Goal: Task Accomplishment & Management: Manage account settings

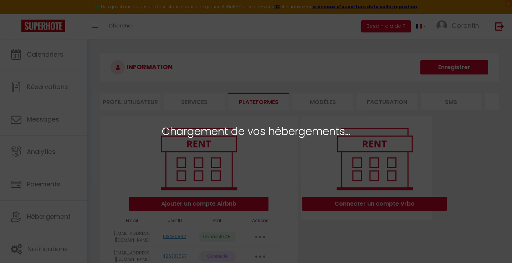
select select "20457"
select select "20581"
select select "20789"
select select "20800"
select select "20801"
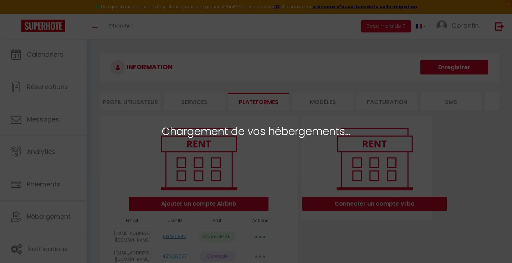
select select "21004"
select select "21005"
select select "21858"
select select "21119"
select select "21356"
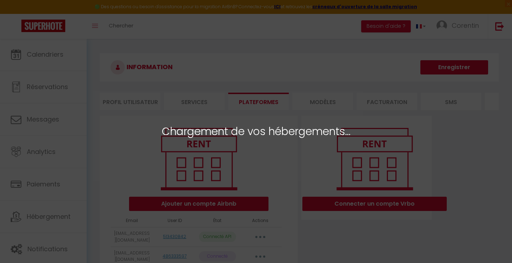
select select "21559"
select select "21585"
select select "21587"
select select "66451"
select select
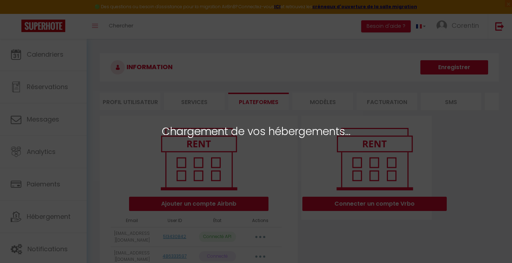
select select "75396"
select select "75397"
select select "58924"
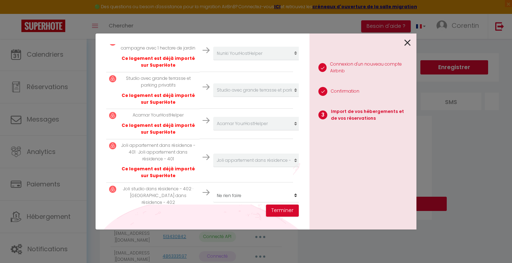
scroll to position [557, 0]
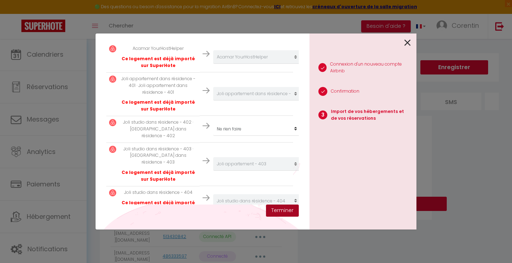
click at [283, 208] on button "Terminer" at bounding box center [282, 210] width 33 height 12
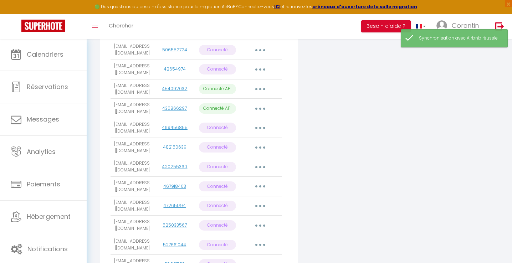
scroll to position [605, 0]
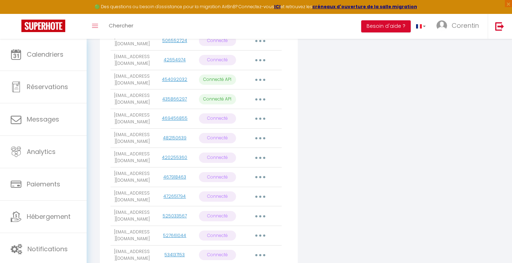
click at [265, 133] on button "button" at bounding box center [260, 138] width 20 height 11
click at [234, 174] on link "Reconnecter le compte" at bounding box center [228, 180] width 79 height 12
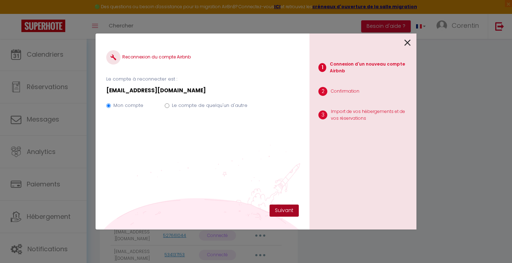
click at [290, 209] on button "Suivant" at bounding box center [283, 210] width 29 height 12
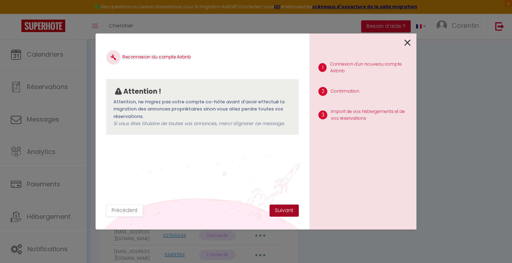
click at [291, 214] on button "Suivant" at bounding box center [283, 210] width 29 height 12
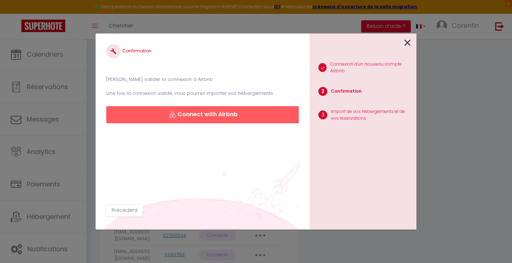
click at [210, 113] on button "Connect with Airbnb" at bounding box center [202, 114] width 192 height 17
click at [228, 113] on button "Connect with Airbnb" at bounding box center [202, 114] width 192 height 17
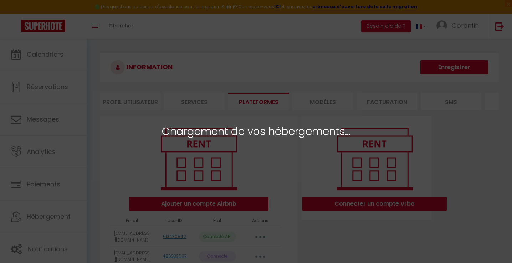
select select "20457"
select select "20581"
select select "20789"
select select "20800"
select select "20801"
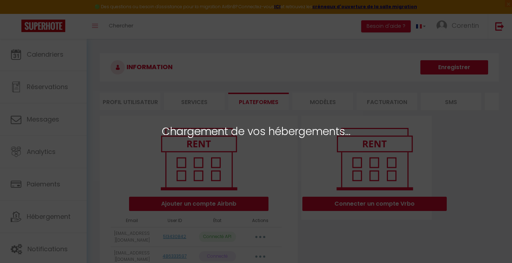
select select "21004"
select select "21005"
select select "21858"
select select "21119"
select select "21356"
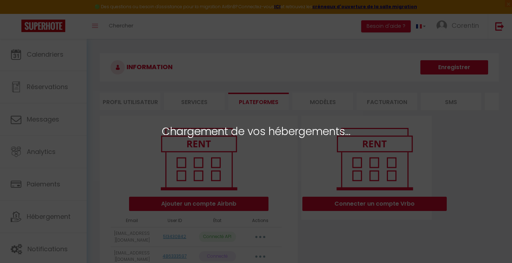
select select "21559"
select select "21585"
select select "21587"
select select "21617"
select select "21618"
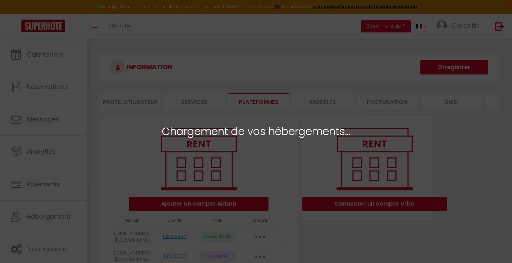
select select "66451"
select select
select select "75396"
select select "75397"
select select "58924"
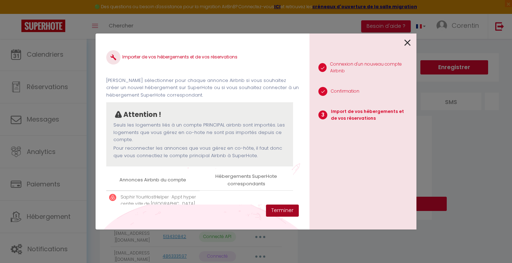
click at [275, 209] on button "Terminer" at bounding box center [282, 210] width 33 height 12
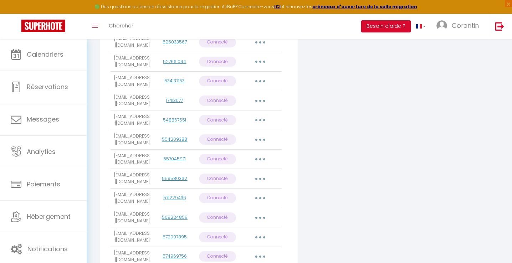
scroll to position [781, 0]
click at [258, 133] on button "button" at bounding box center [260, 138] width 20 height 11
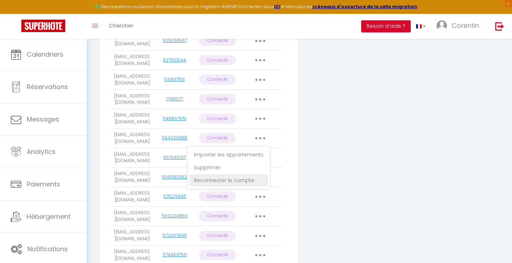
click at [236, 174] on link "Reconnecter le compte" at bounding box center [228, 180] width 79 height 12
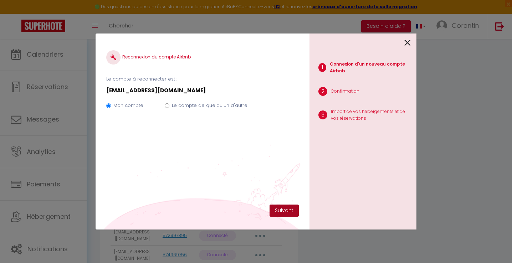
click at [279, 204] on button "Suivant" at bounding box center [283, 210] width 29 height 12
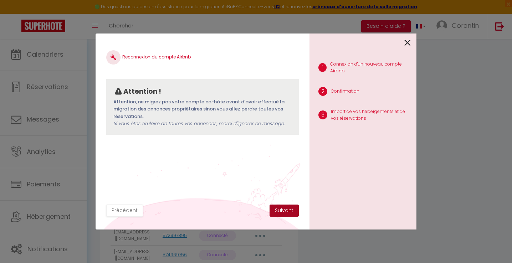
click at [281, 207] on button "Suivant" at bounding box center [283, 210] width 29 height 12
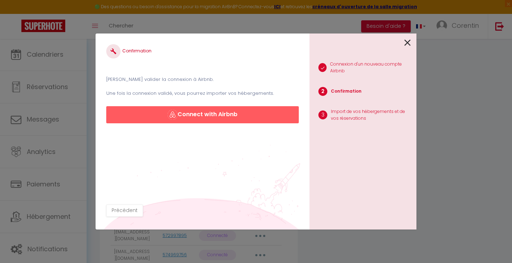
click at [229, 113] on button "Connect with Airbnb" at bounding box center [202, 114] width 192 height 17
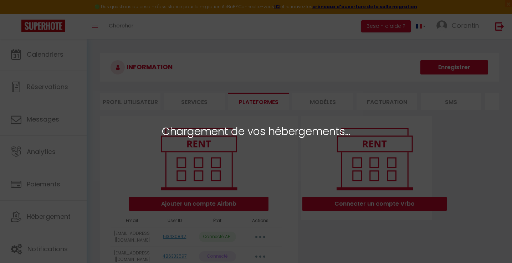
select select "20457"
select select "20581"
select select "20789"
select select "20800"
select select "20801"
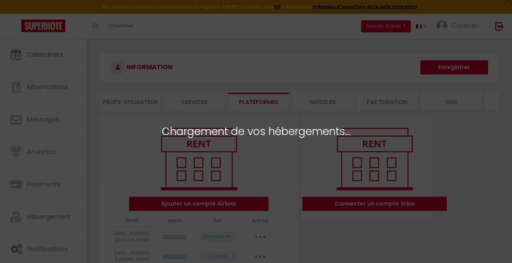
select select "21004"
select select "21005"
select select "21858"
select select "21119"
select select "21356"
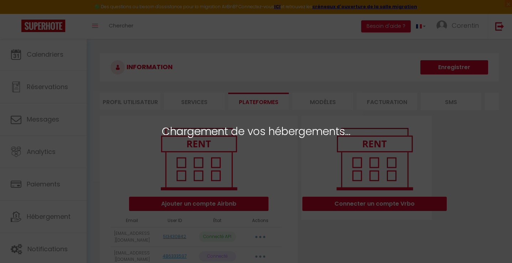
select select "21559"
select select "21585"
select select "21587"
select select "21617"
select select "21618"
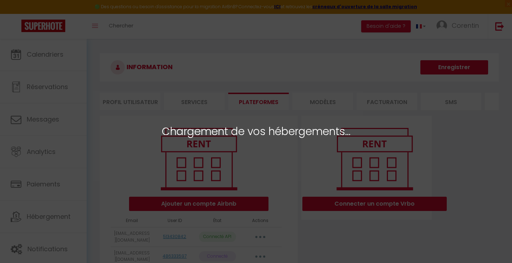
select select "21620"
select select "32359"
select select "66451"
select select
select select "75396"
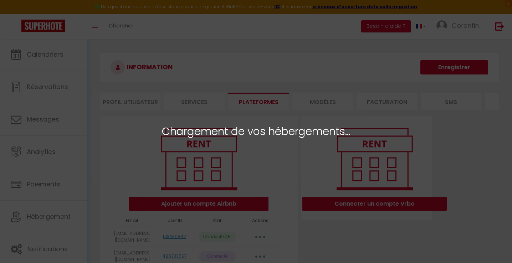
select select "75397"
select select "58924"
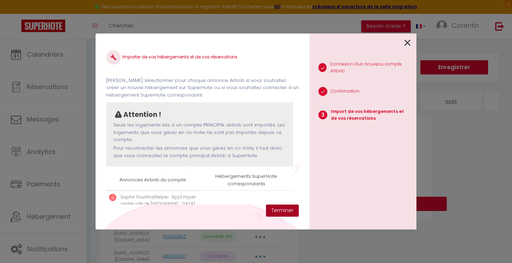
click at [283, 211] on button "Terminer" at bounding box center [282, 210] width 33 height 12
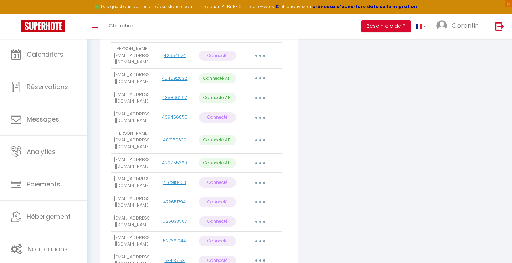
scroll to position [624, 0]
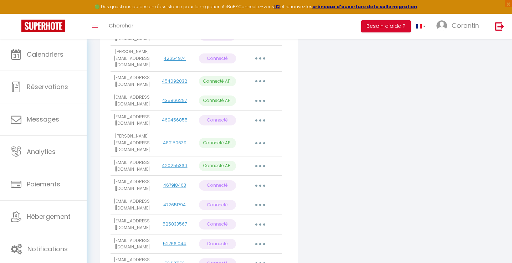
click at [258, 180] on button "button" at bounding box center [260, 185] width 20 height 11
click at [238, 221] on link "Reconnecter le compte" at bounding box center [228, 227] width 79 height 12
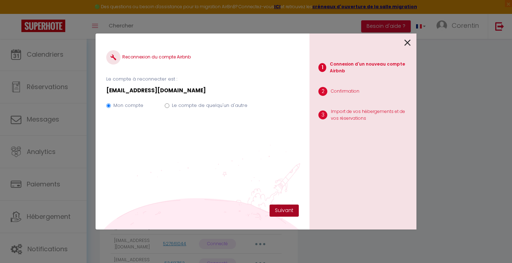
click at [285, 207] on button "Suivant" at bounding box center [283, 210] width 29 height 12
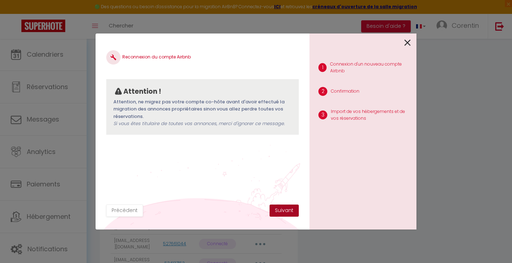
click at [288, 212] on button "Suivant" at bounding box center [283, 210] width 29 height 12
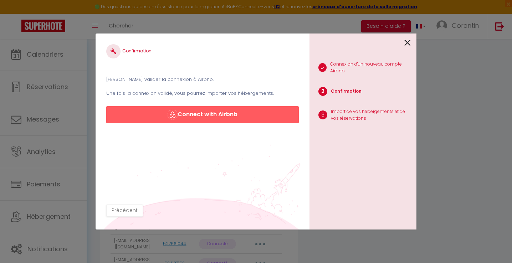
click at [195, 110] on button "Connect with Airbnb" at bounding box center [202, 114] width 192 height 17
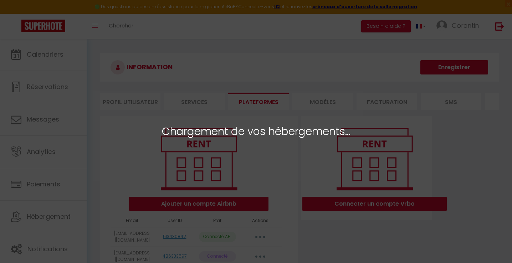
select select "20457"
select select "20581"
select select "20789"
select select "20800"
select select "20801"
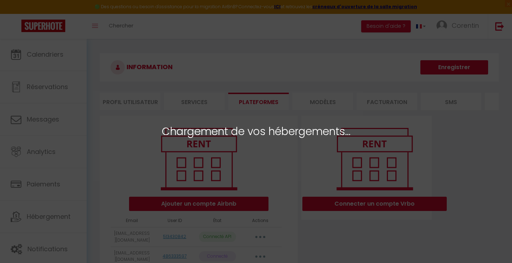
select select "21004"
select select "21005"
select select "21858"
select select "21119"
select select "21356"
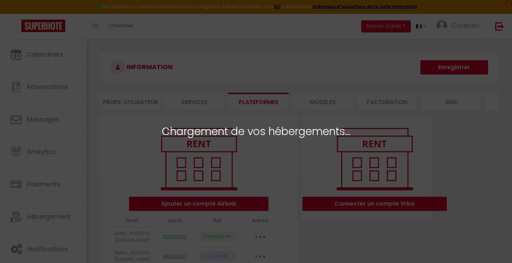
select select "21559"
select select "21585"
select select "21587"
select select "21617"
select select "21618"
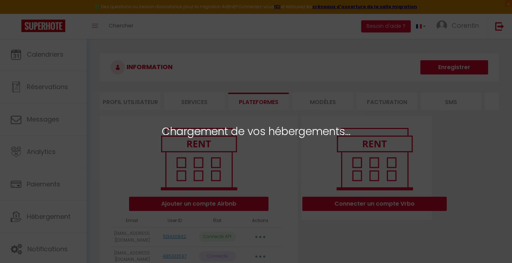
select select "21620"
select select "21885"
select select "32359"
select select "66451"
select select
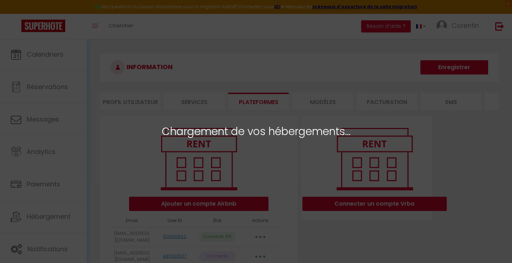
select select "75396"
select select "75397"
select select "58924"
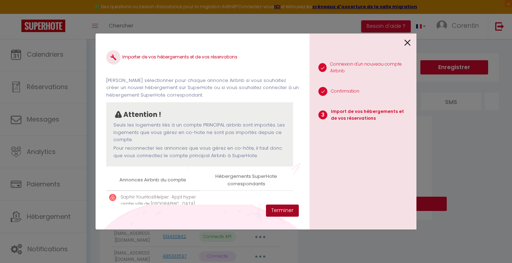
click at [278, 205] on button "Terminer" at bounding box center [282, 210] width 33 height 12
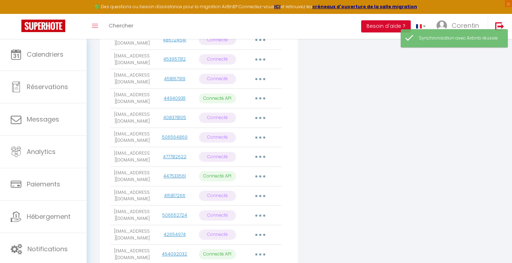
scroll to position [460, 0]
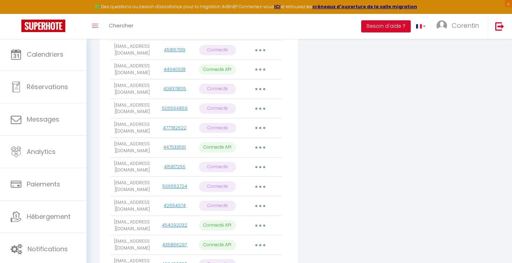
click at [260, 103] on button "button" at bounding box center [260, 108] width 20 height 11
click at [249, 144] on link "Reconnecter le compte" at bounding box center [228, 150] width 79 height 12
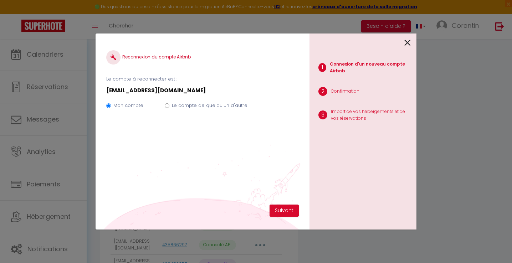
click at [291, 216] on div "Reconnexion du compte Airbnb Le compte à reconnecter est : [EMAIL_ADDRESS][DOMA…" at bounding box center [202, 131] width 214 height 196
click at [291, 211] on button "Suivant" at bounding box center [283, 210] width 29 height 12
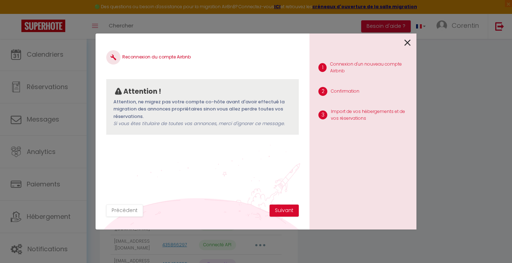
click at [291, 211] on button "Suivant" at bounding box center [283, 210] width 29 height 12
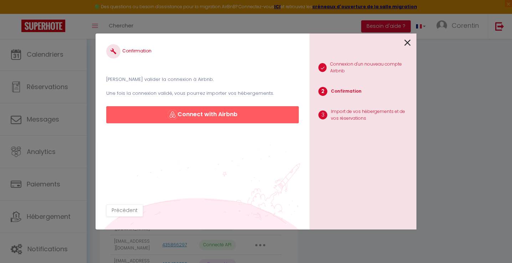
click at [216, 107] on button "Connect with Airbnb" at bounding box center [202, 114] width 192 height 17
